Goal: Information Seeking & Learning: Find specific page/section

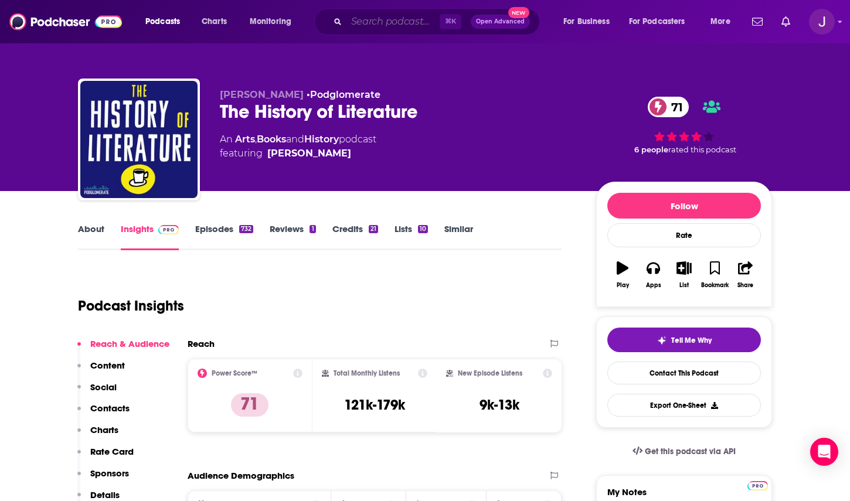
click at [386, 23] on input "Search podcasts, credits, & more..." at bounding box center [392, 21] width 93 height 19
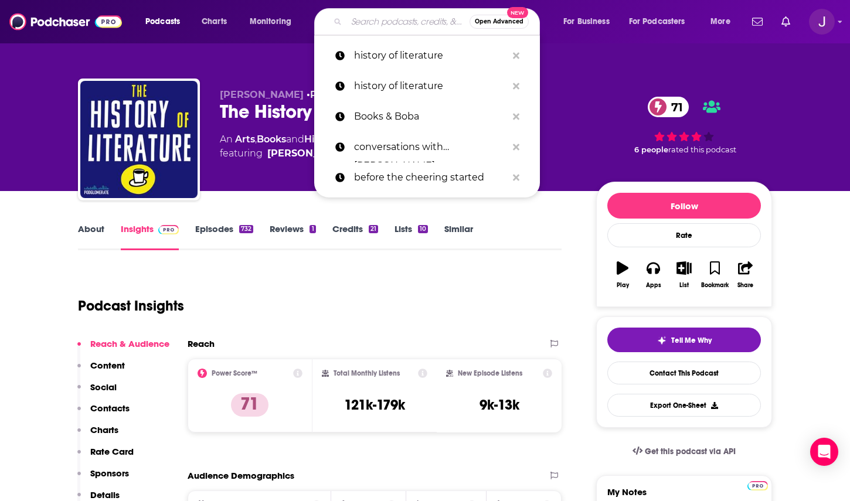
paste input "Elevation"
type input "Elevation"
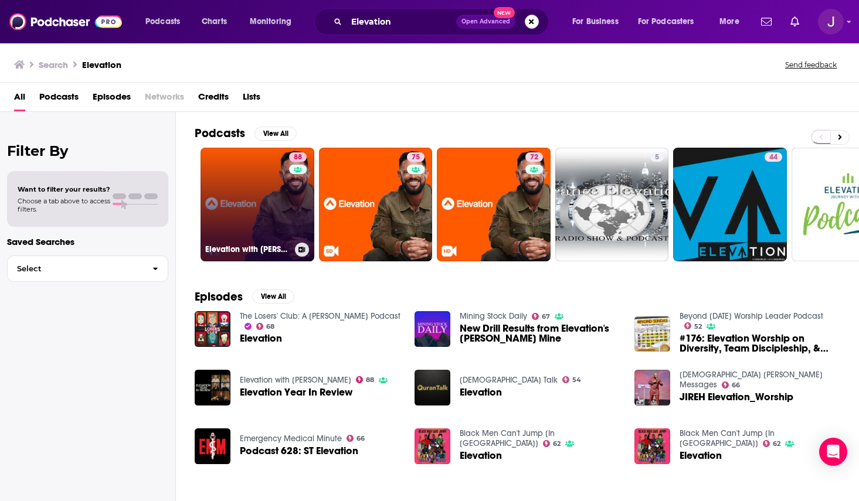
click at [271, 186] on link "88 Elevation with [PERSON_NAME]" at bounding box center [257, 205] width 114 height 114
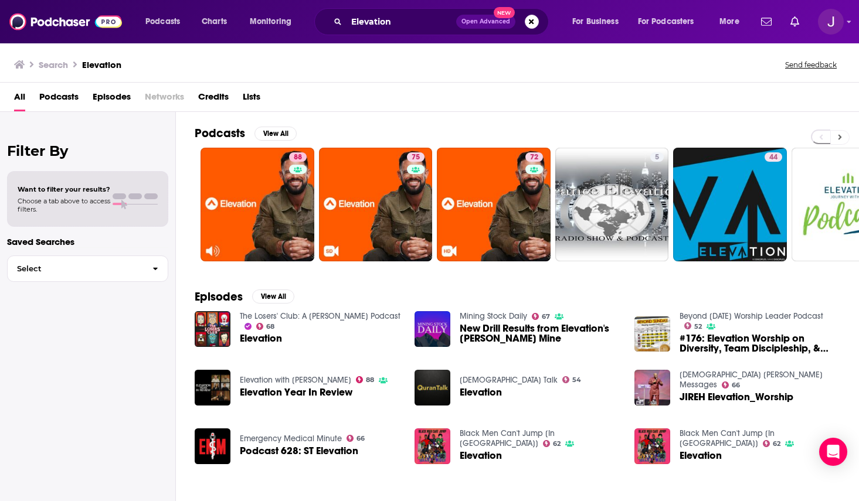
click at [835, 138] on button at bounding box center [839, 137] width 19 height 15
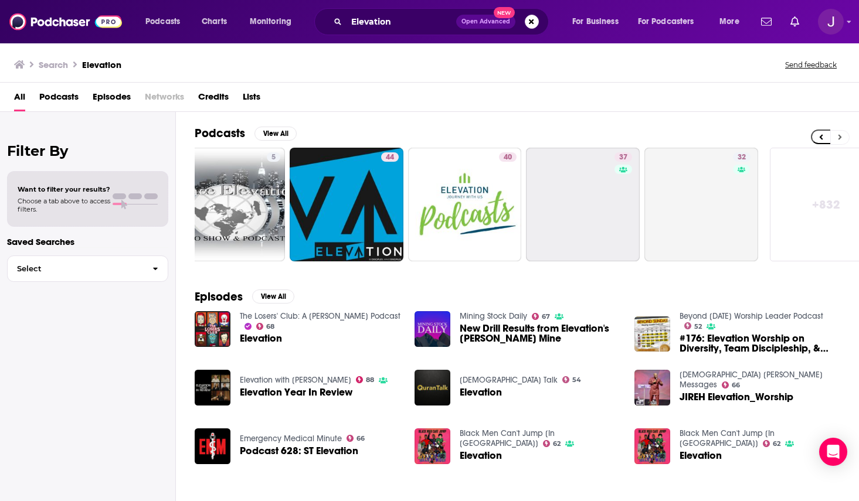
scroll to position [0, 413]
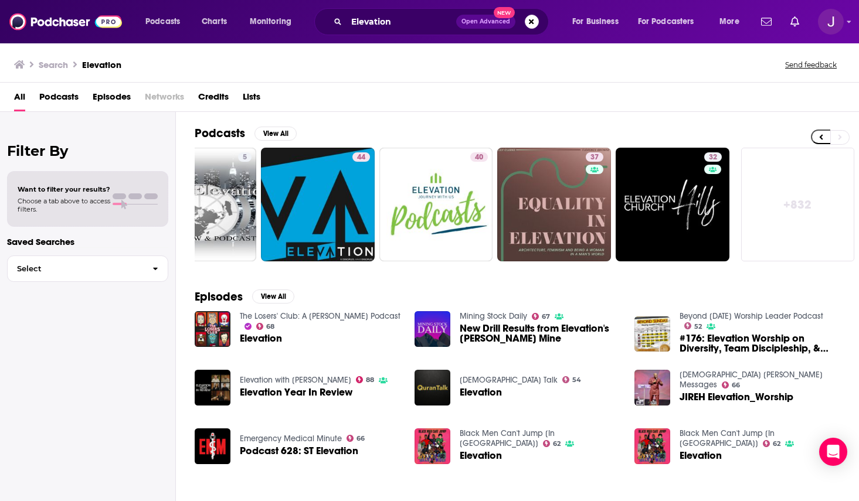
click at [205, 71] on div "Search Elevation Send feedback" at bounding box center [427, 64] width 826 height 16
click at [198, 66] on div "Search Elevation Send feedback" at bounding box center [427, 64] width 826 height 16
click at [161, 67] on div "Search Elevation Send feedback" at bounding box center [427, 64] width 826 height 16
click at [403, 22] on input "Elevation" at bounding box center [401, 21] width 110 height 19
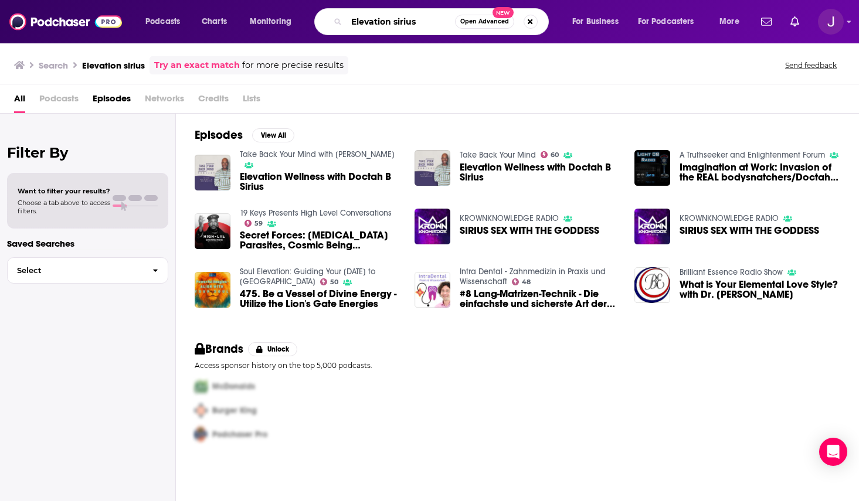
click at [379, 27] on input "Elevation sirius" at bounding box center [400, 21] width 108 height 19
drag, startPoint x: 395, startPoint y: 20, endPoint x: 429, endPoint y: 22, distance: 34.1
click at [429, 22] on input "Elevation sirius" at bounding box center [400, 21] width 108 height 19
type input "Elevation with [PERSON_NAME]"
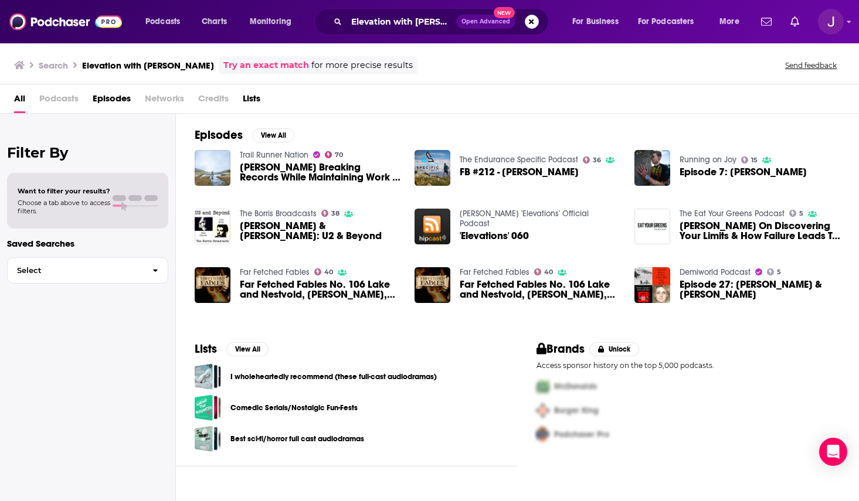
click at [507, 231] on span "'Elevations' 060" at bounding box center [494, 236] width 69 height 10
